Goal: Transaction & Acquisition: Download file/media

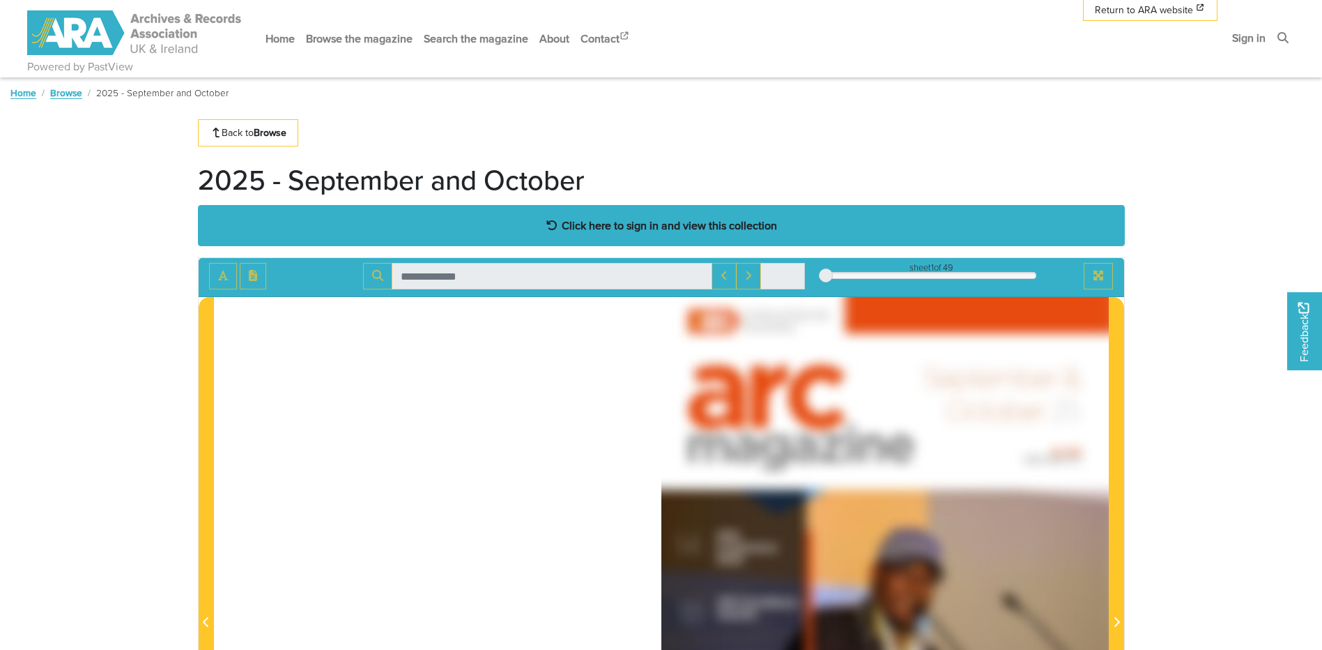
click at [636, 222] on strong "Click here to sign in and view this collection" at bounding box center [669, 225] width 215 height 15
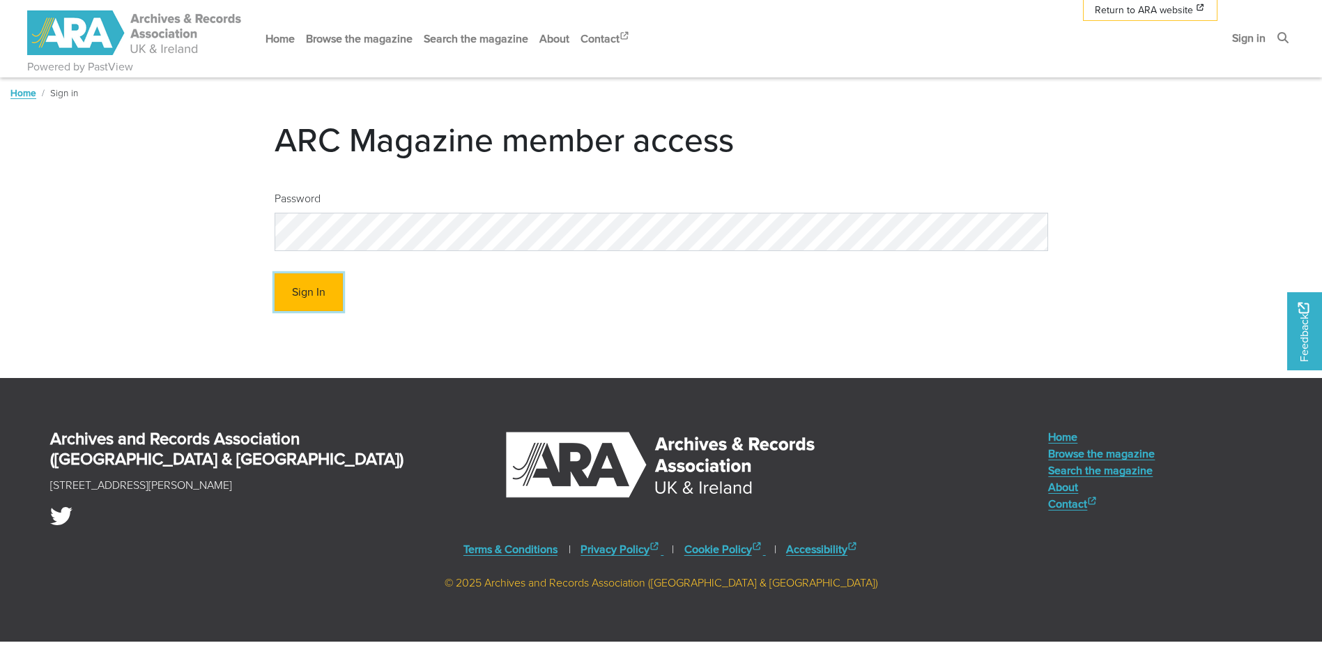
click at [308, 300] on button "Sign In" at bounding box center [309, 292] width 68 height 38
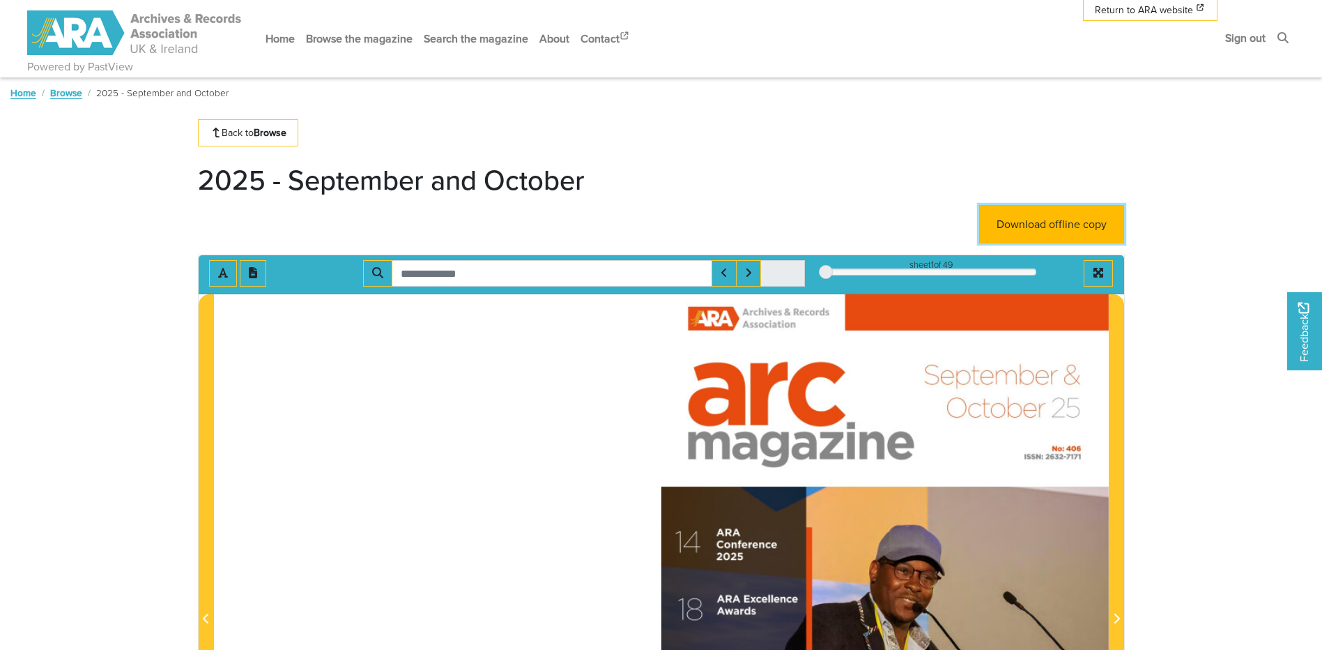
click at [1042, 223] on link "Download offline copy" at bounding box center [1051, 224] width 145 height 38
